Goal: Information Seeking & Learning: Learn about a topic

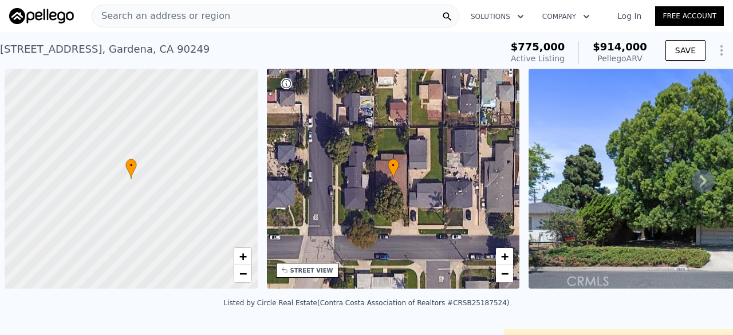
scroll to position [0, 5]
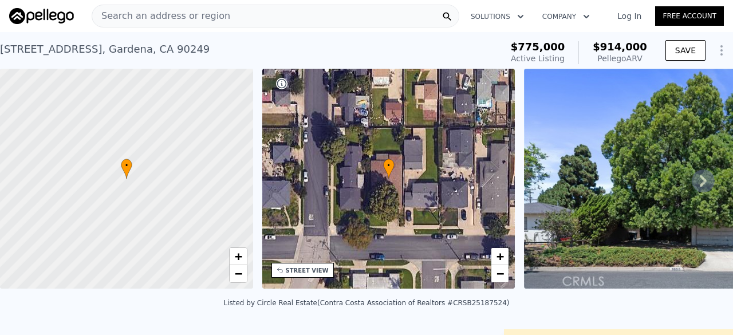
click at [151, 14] on span "Search an address or region" at bounding box center [161, 16] width 138 height 14
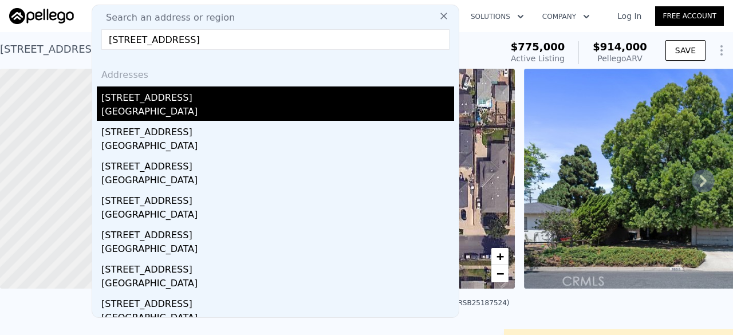
type input "2537 E Walnut Creek Pkwy, West Covina, CA 91791"
click at [152, 109] on div "West Covina, CA 91791" at bounding box center [277, 113] width 353 height 16
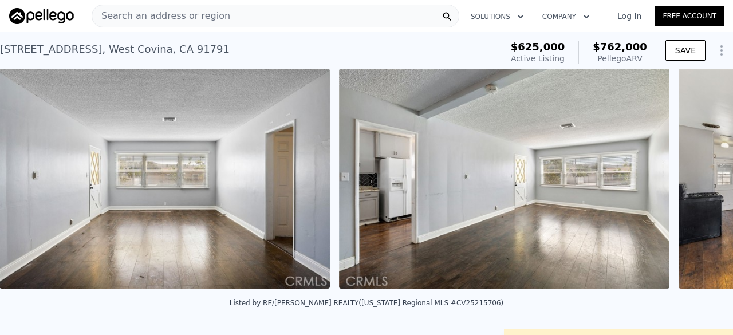
scroll to position [0, 1881]
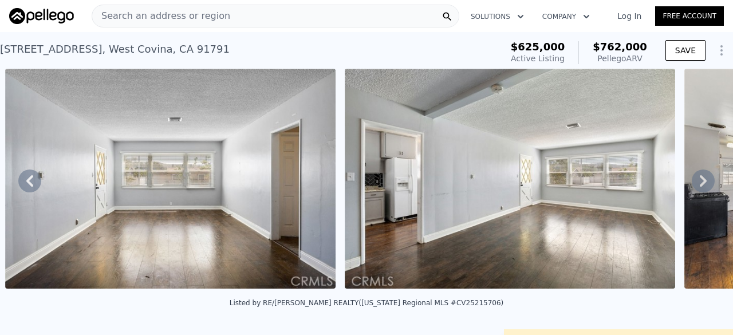
drag, startPoint x: 267, startPoint y: 315, endPoint x: 224, endPoint y: 305, distance: 43.5
click at [224, 305] on div "Listed by RE/MAX MASTERS REALTY (California Regional MLS #CV25215706)" at bounding box center [366, 306] width 733 height 27
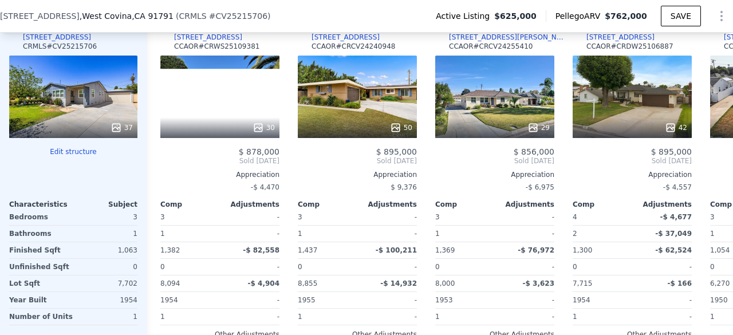
scroll to position [1185, 0]
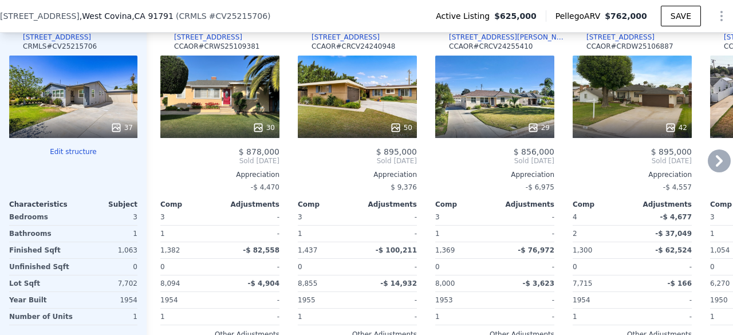
click at [214, 101] on div "30" at bounding box center [219, 97] width 119 height 82
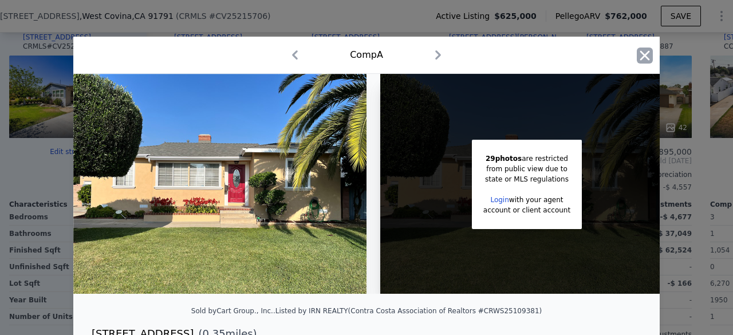
click at [641, 58] on icon "button" at bounding box center [645, 55] width 10 height 10
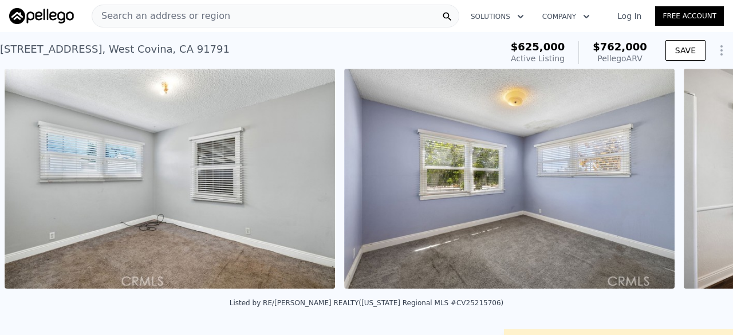
scroll to position [0, 6293]
click at [259, 21] on div "Search an address or region" at bounding box center [276, 16] width 368 height 23
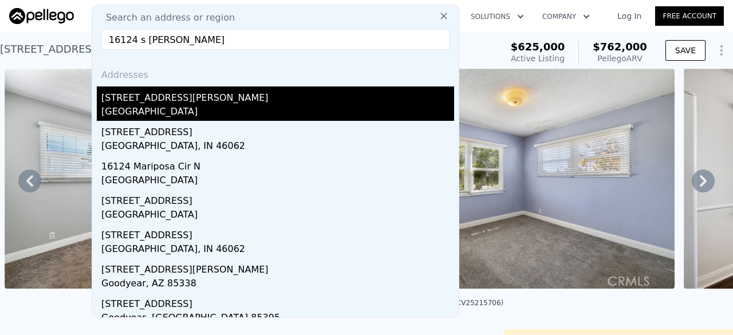
type input "16124 s hoover"
click at [163, 101] on div "16124 S Hoover St" at bounding box center [277, 95] width 353 height 18
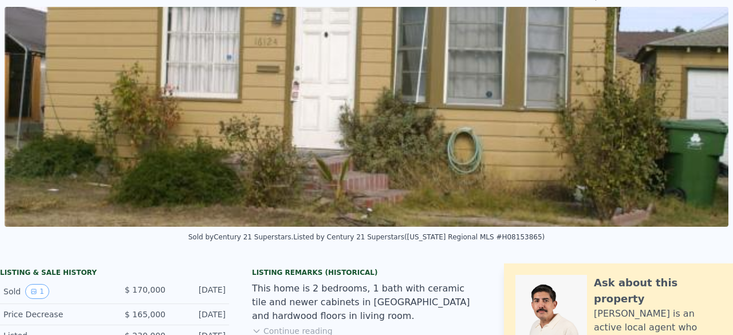
scroll to position [3, 0]
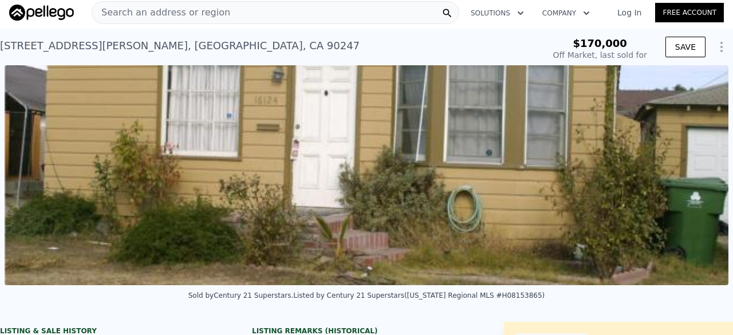
type input "$ 654,000"
type input "$ 430,197"
click at [294, 7] on div "Search an address or region" at bounding box center [276, 12] width 368 height 23
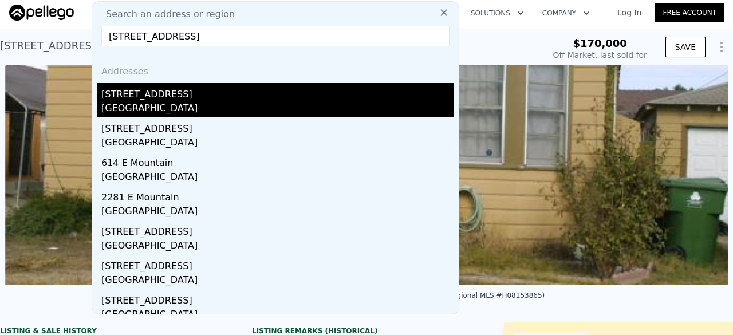
type input "2337 MOUNTAIN, Pasadena, CA 91104"
click at [230, 109] on div "Pasadena, CA 91104" at bounding box center [277, 109] width 353 height 16
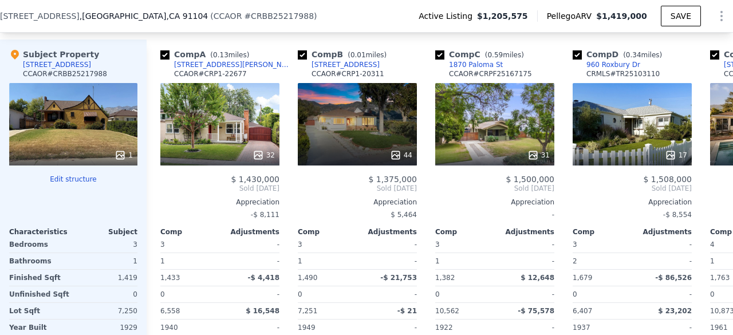
scroll to position [1155, 0]
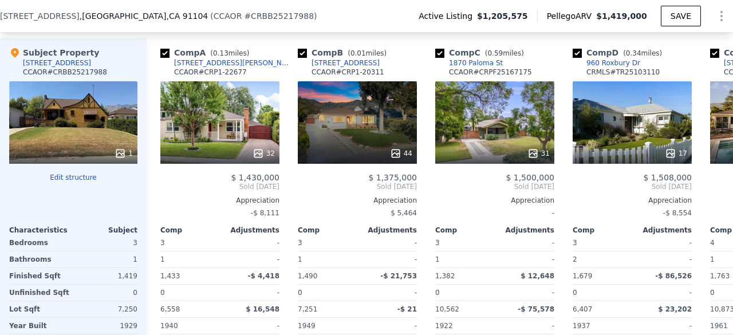
click at [230, 109] on div "32" at bounding box center [219, 122] width 119 height 82
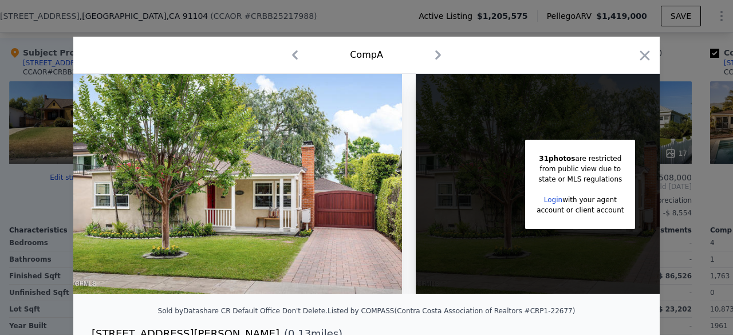
scroll to position [0, 89]
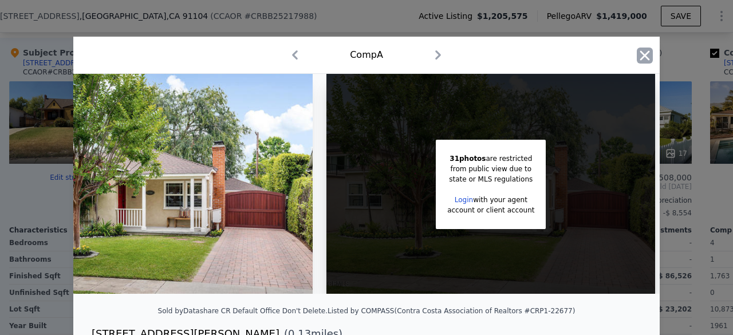
click at [642, 58] on icon "button" at bounding box center [645, 55] width 10 height 10
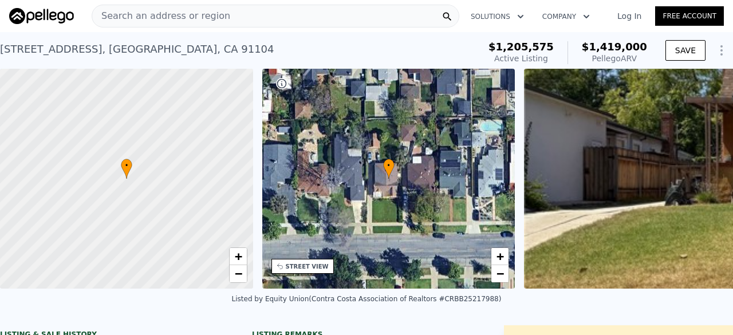
scroll to position [74, 0]
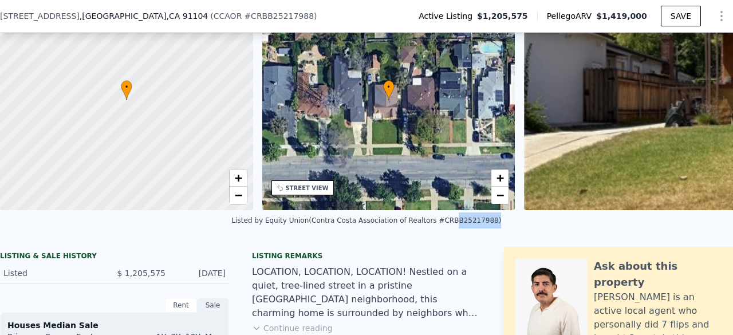
drag, startPoint x: 436, startPoint y: 228, endPoint x: 471, endPoint y: 234, distance: 35.4
click at [471, 234] on div "Listed by Equity Union (Contra Costa Association of Realtors #CRBB25217988)" at bounding box center [366, 223] width 733 height 27
copy div "BB25217988"
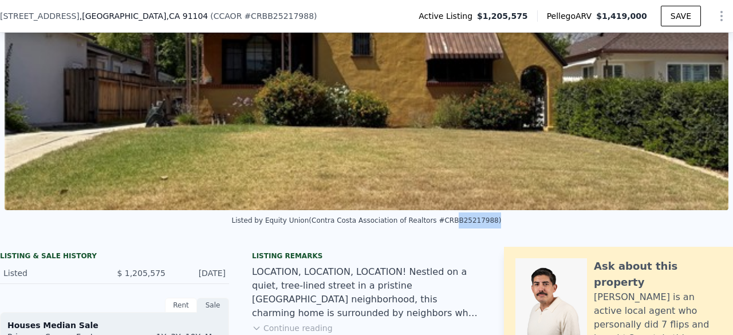
scroll to position [0, 0]
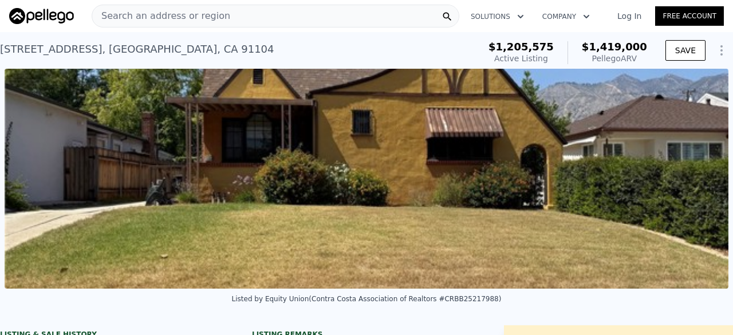
click at [193, 13] on span "Search an address or region" at bounding box center [161, 16] width 138 height 14
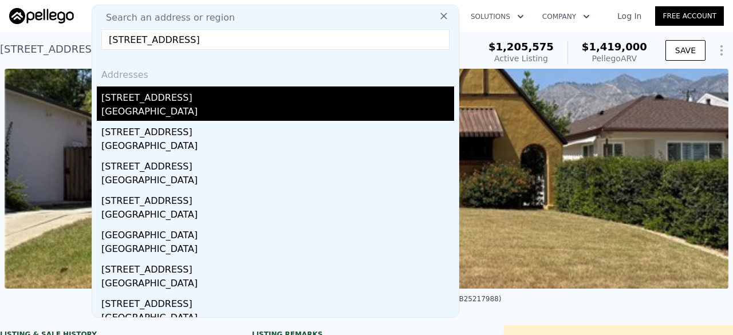
type input "2401 Meadow Valley Ter, Los Angeles, CA 90039"
click at [173, 104] on div "2401 Meadow Valley Ter" at bounding box center [277, 95] width 353 height 18
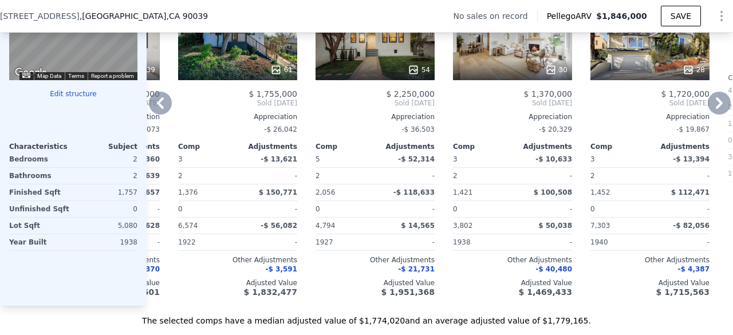
scroll to position [1201, 0]
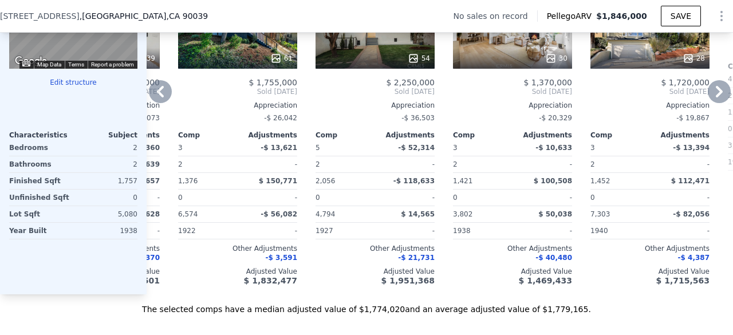
click at [521, 54] on div "30" at bounding box center [512, 27] width 119 height 82
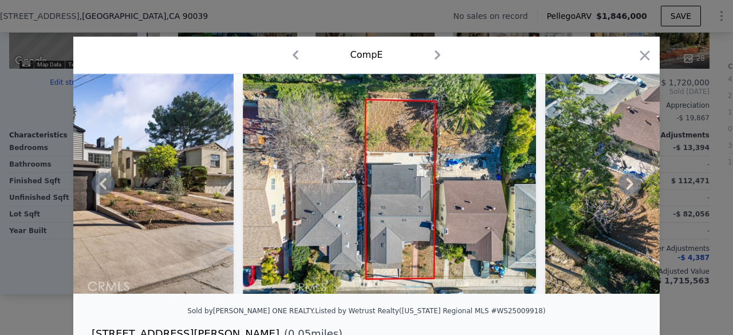
scroll to position [0, 9475]
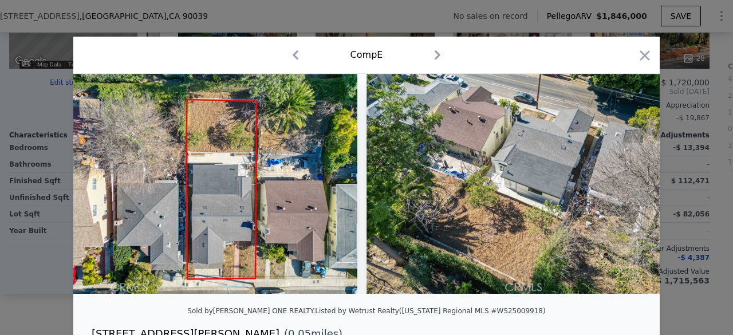
click at [637, 65] on div at bounding box center [645, 58] width 16 height 20
click at [638, 55] on icon "button" at bounding box center [645, 56] width 16 height 16
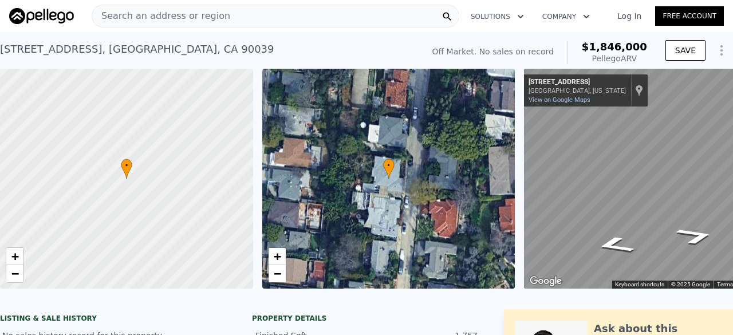
scroll to position [0, 66]
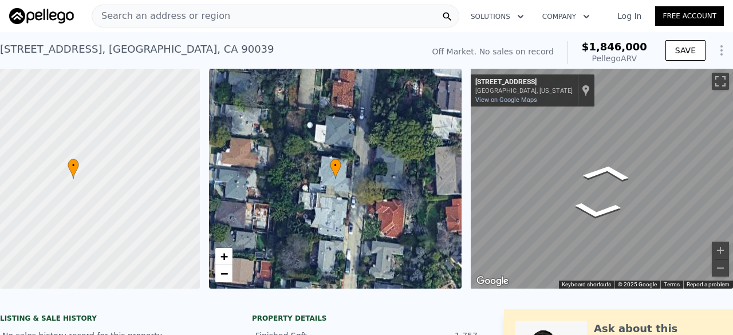
click at [339, 155] on div "• + − • + − ← Move left → Move right ↑ Move up ↓ Move down + Zoom in - Zoom out…" at bounding box center [366, 179] width 733 height 220
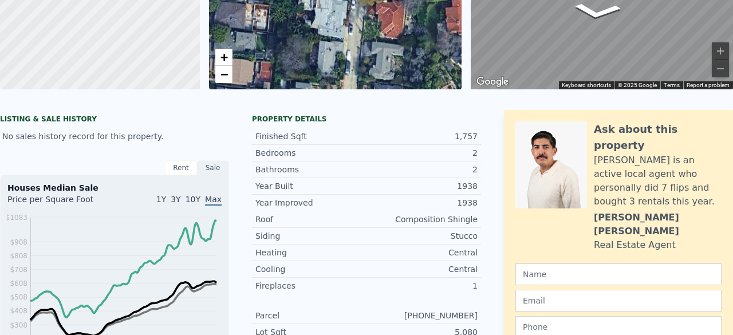
scroll to position [0, 0]
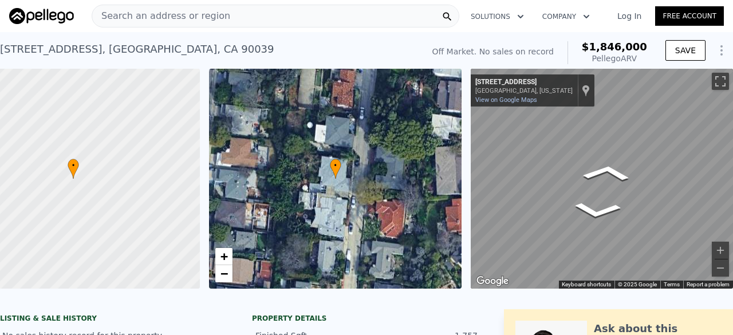
click at [175, 13] on span "Search an address or region" at bounding box center [161, 16] width 138 height 14
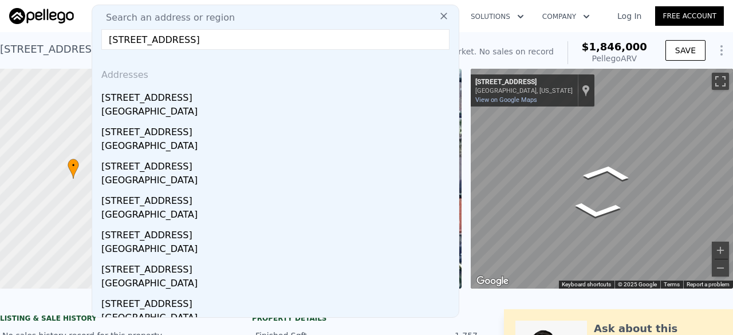
type input "5324 West 121 St, Hawthorne, CA 90250"
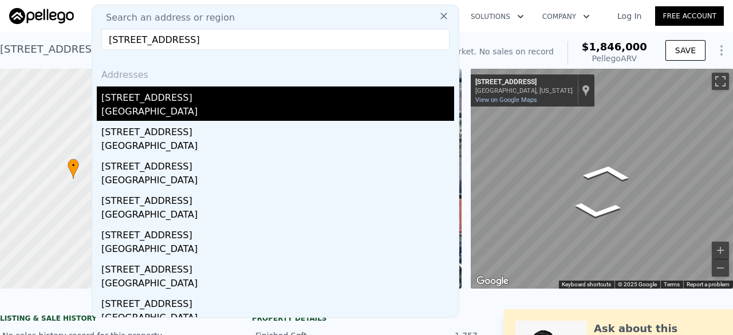
click at [193, 112] on div "Hawthorne, CA 90250" at bounding box center [277, 113] width 353 height 16
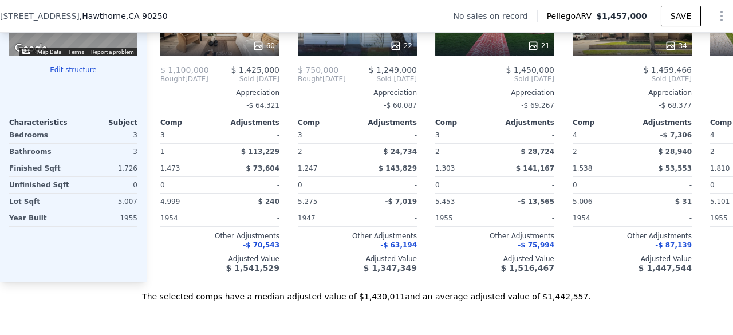
scroll to position [1214, 0]
